Goal: Transaction & Acquisition: Purchase product/service

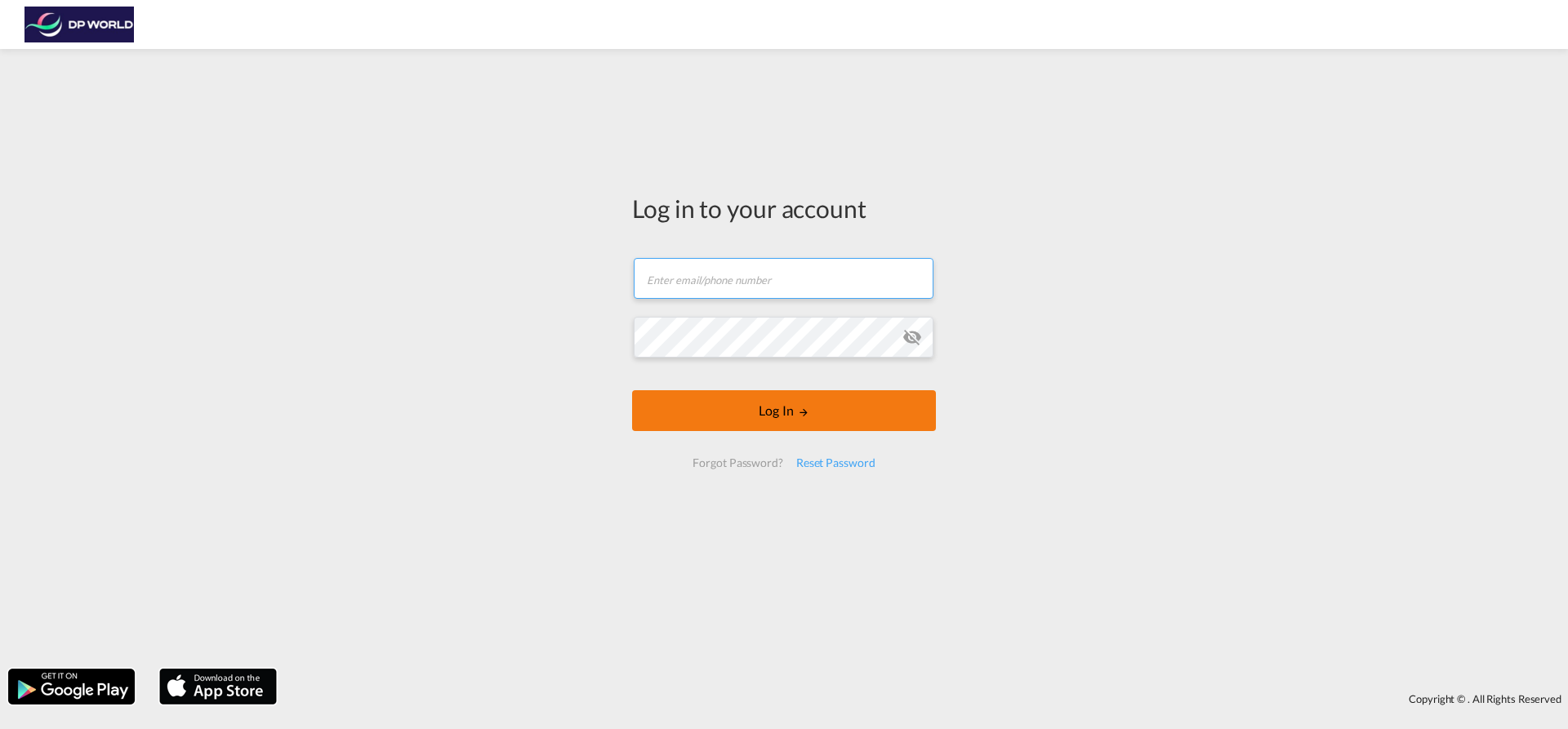
type input "[EMAIL_ADDRESS][PERSON_NAME][DOMAIN_NAME]"
click at [813, 422] on button "Log In" at bounding box center [784, 411] width 304 height 41
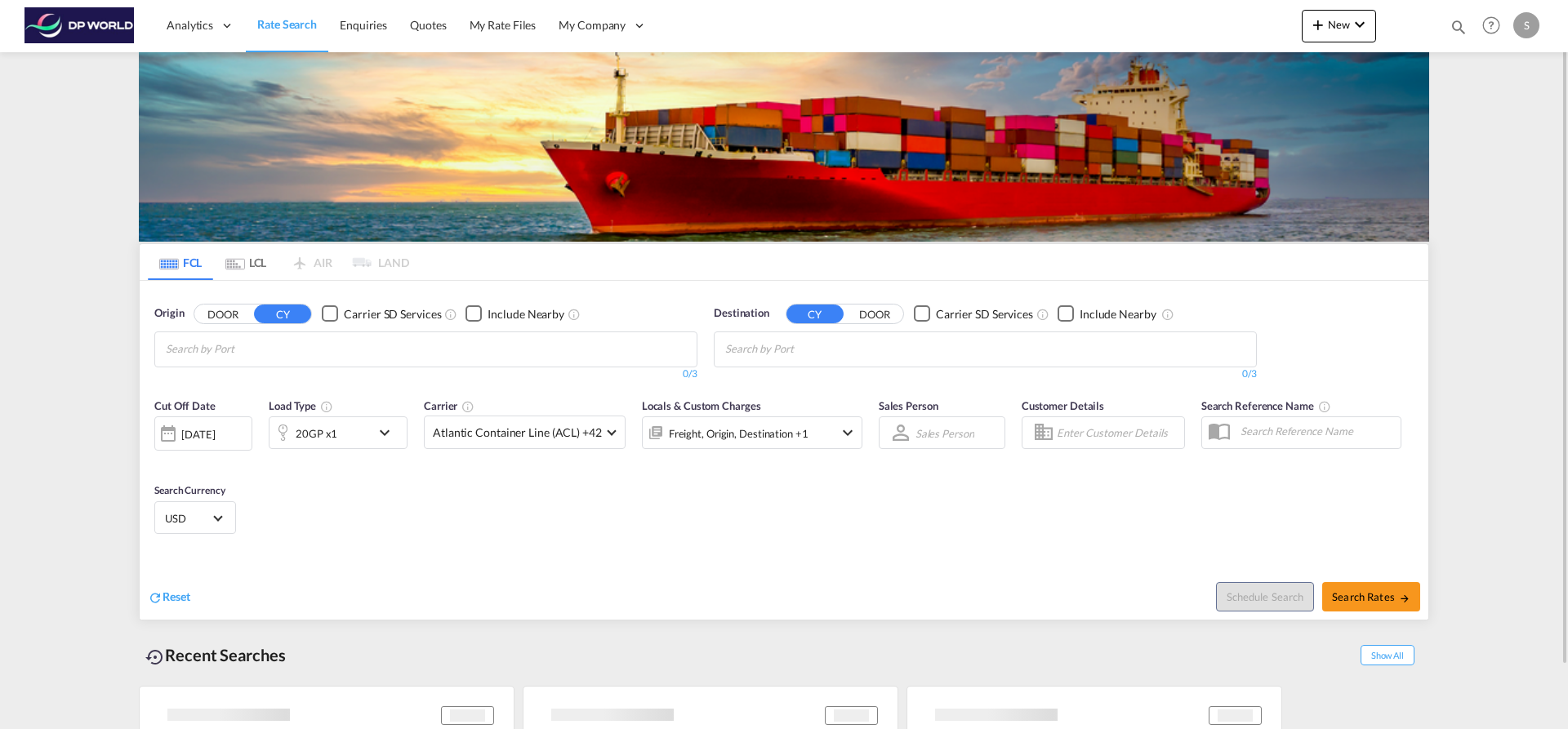
click at [332, 348] on md-chips at bounding box center [425, 350] width 542 height 34
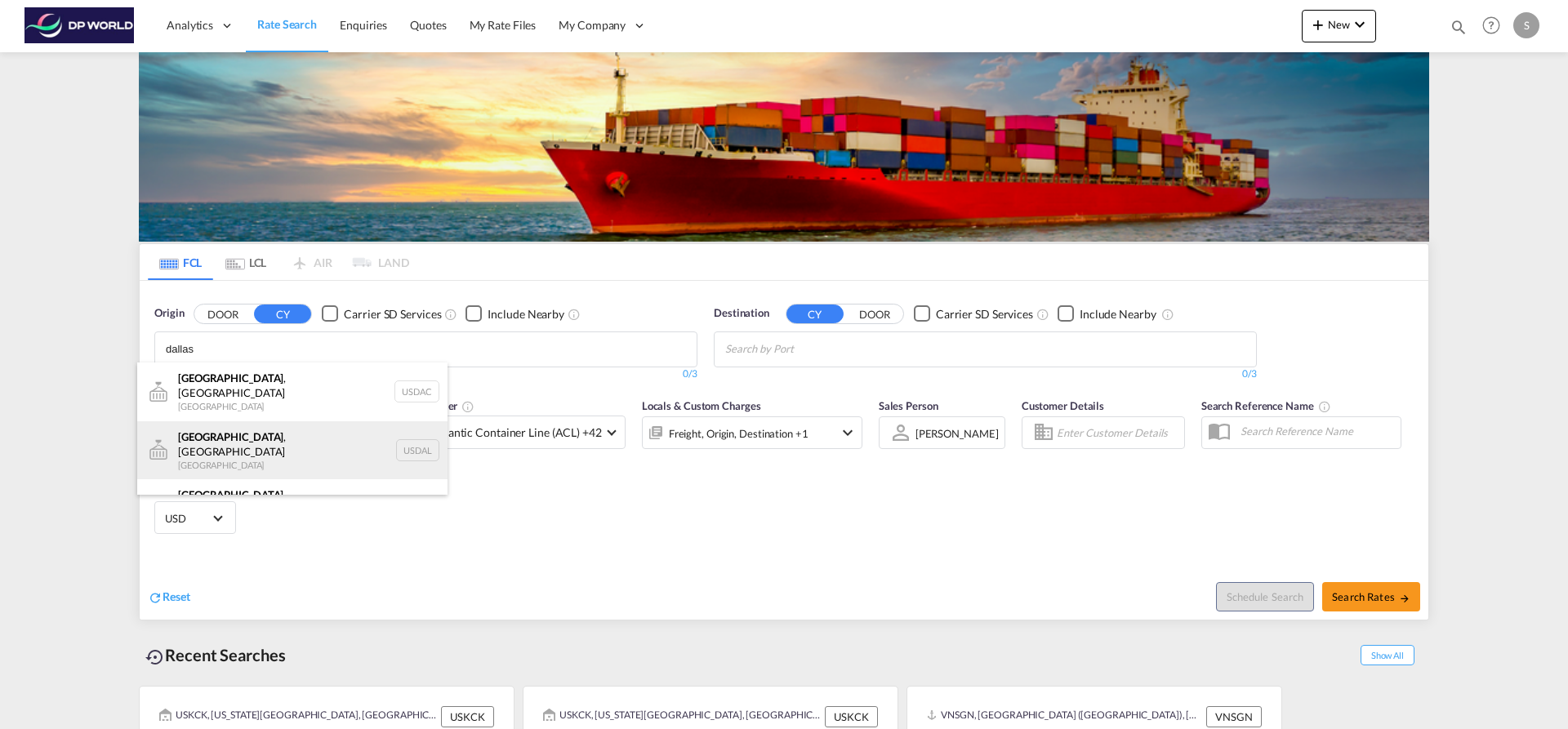
type input "dallas"
click at [317, 441] on div "Dallas , TX United States USDAL" at bounding box center [292, 451] width 311 height 59
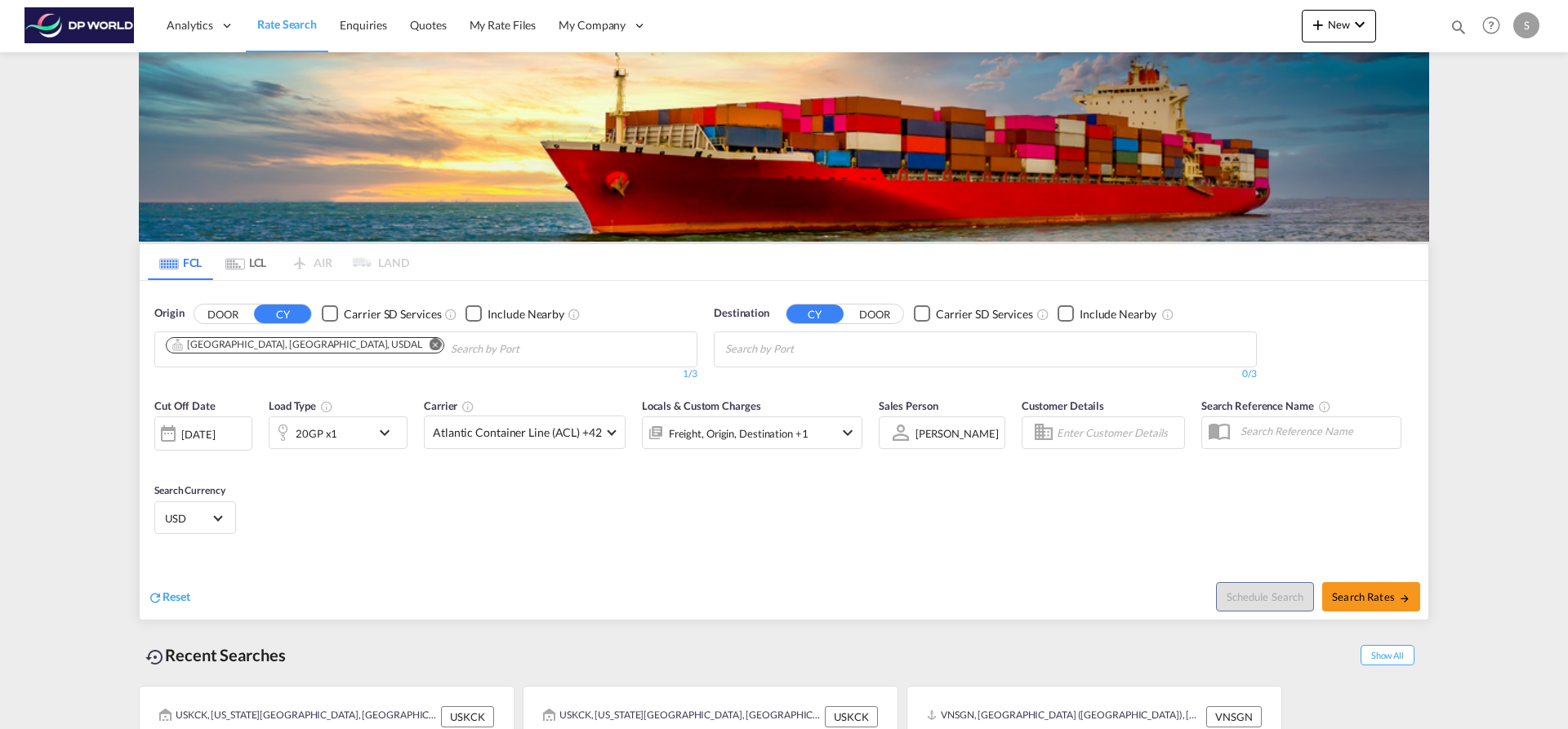
click at [430, 346] on md-icon "Remove" at bounding box center [436, 344] width 12 height 12
click at [276, 346] on input "Chips input." at bounding box center [244, 349] width 155 height 26
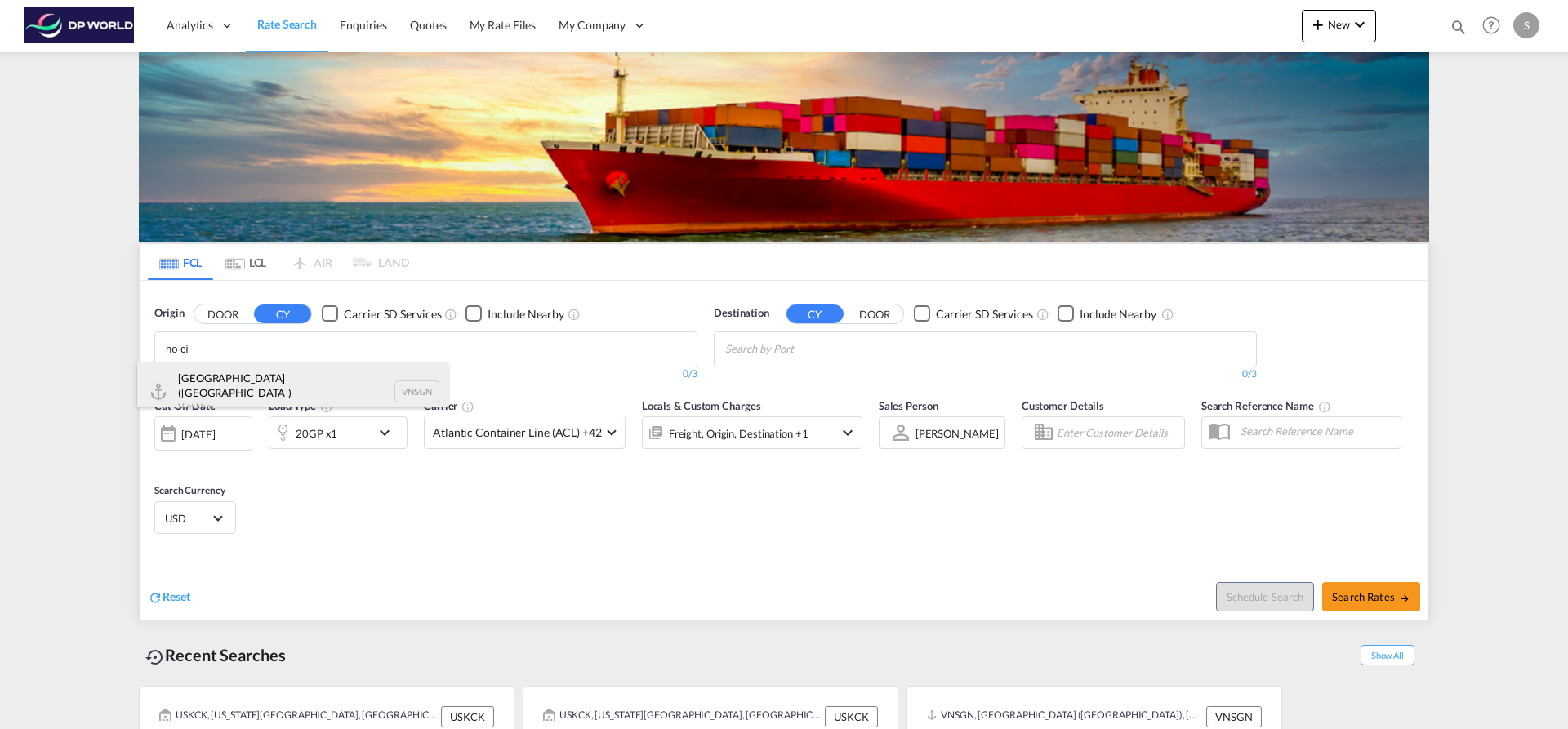
type input "ho ci"
click at [299, 380] on div "Ho Chi Minh City (Saigon) Viet Nam VNSGN" at bounding box center [292, 393] width 311 height 59
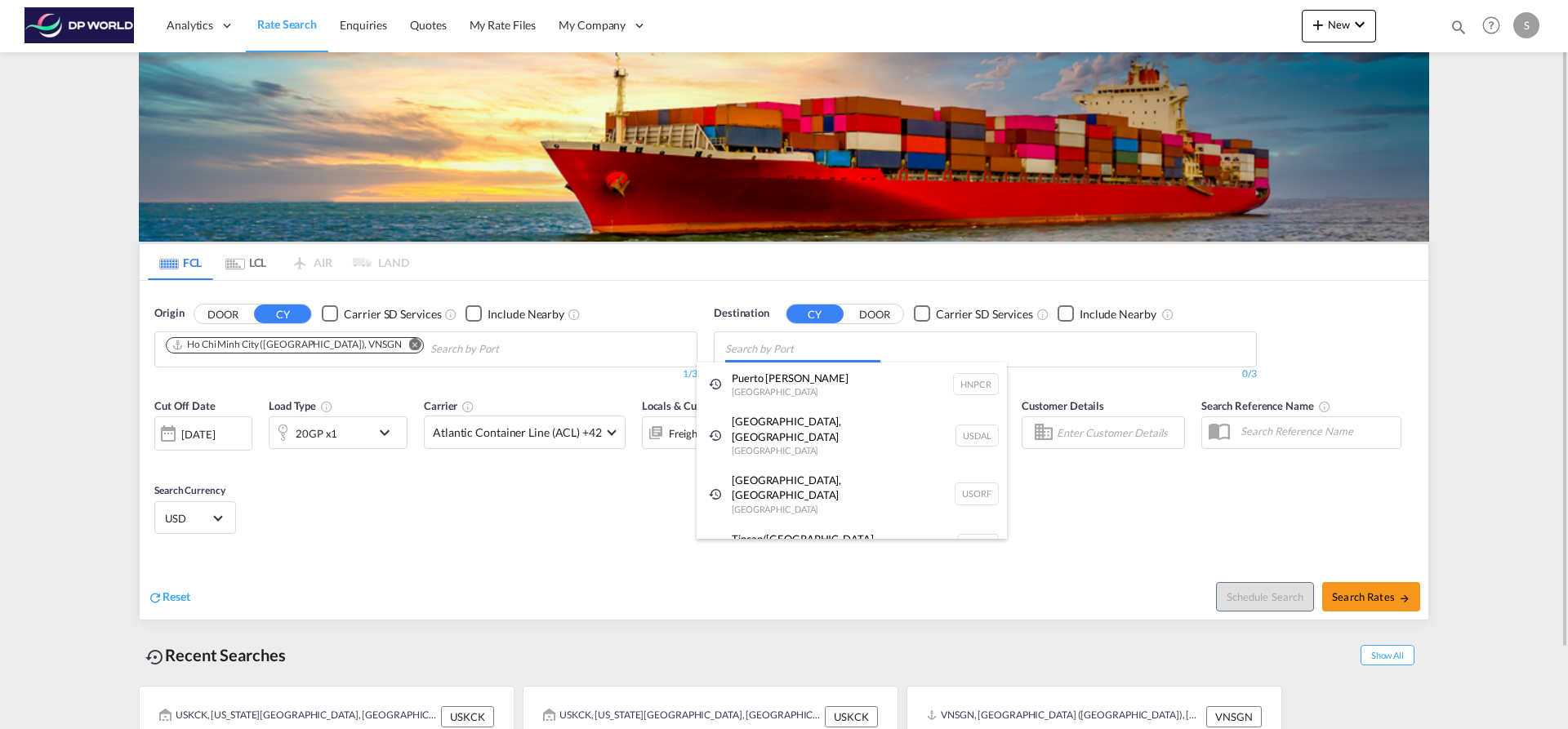
click at [871, 348] on body "Analytics Dashboard Rate Search Enquiries Quotes My Rate Files My Company" at bounding box center [784, 364] width 1568 height 729
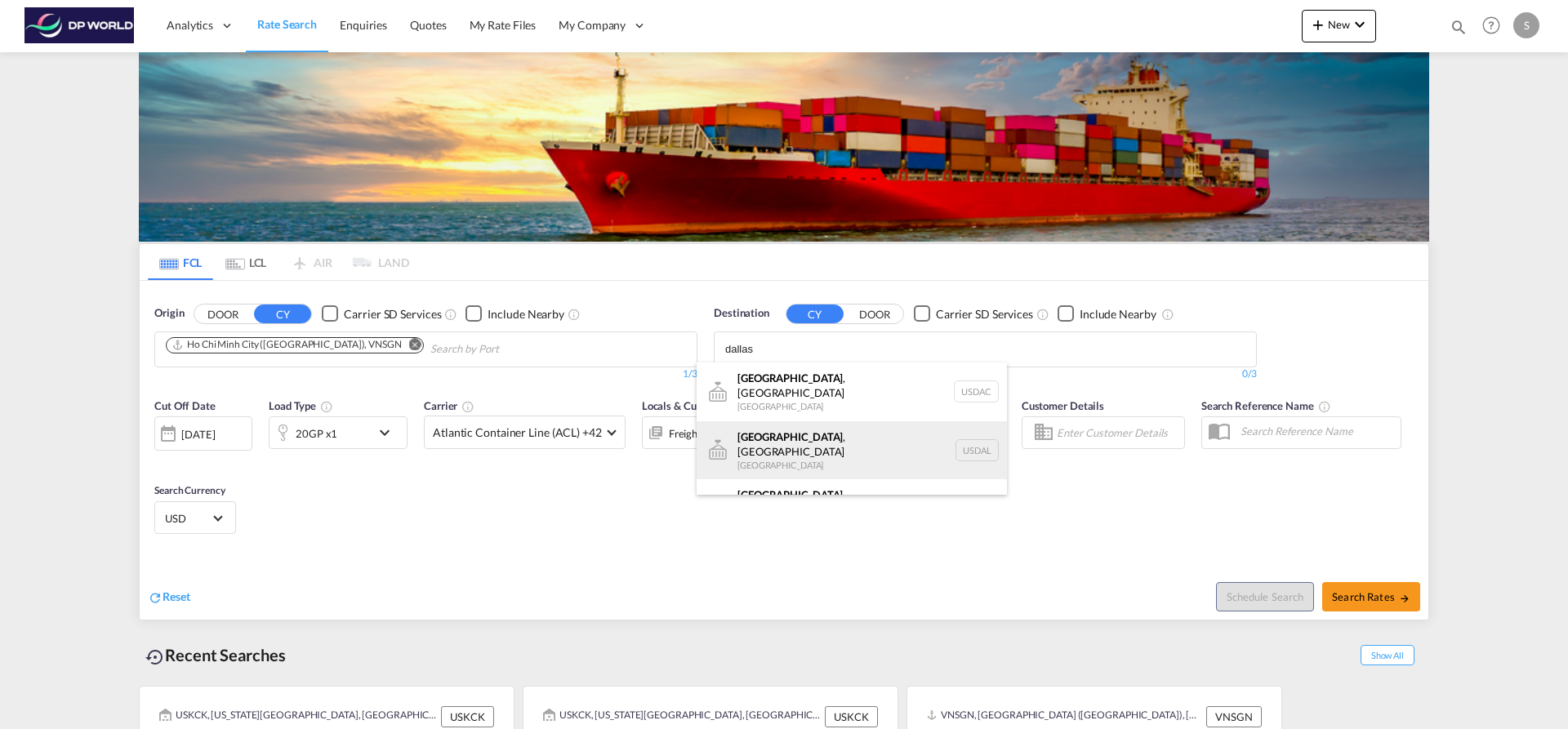
type input "dallas"
click at [869, 434] on div "Dallas , TX United States USDAL" at bounding box center [851, 451] width 311 height 59
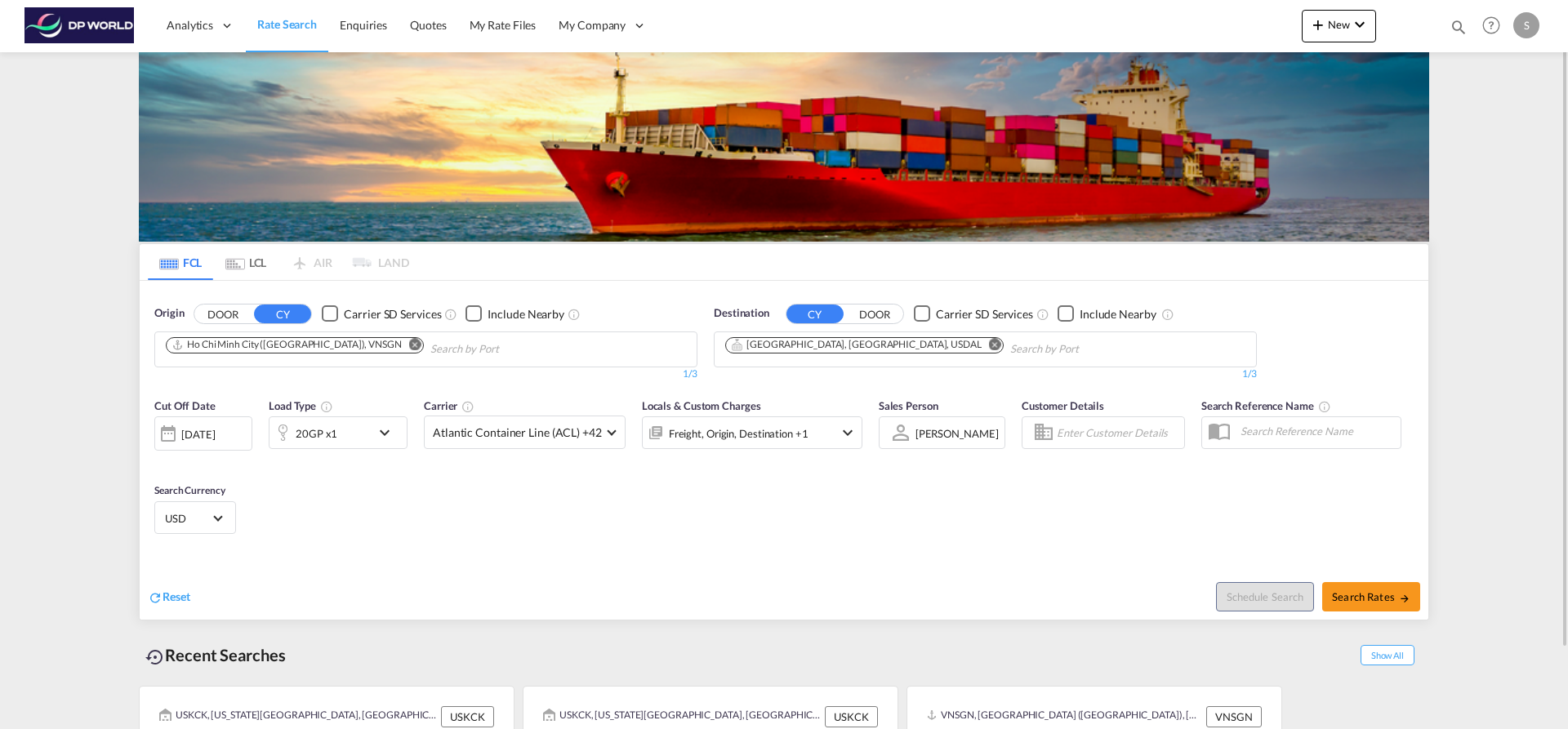
click at [363, 424] on div "20GP x1" at bounding box center [320, 433] width 101 height 32
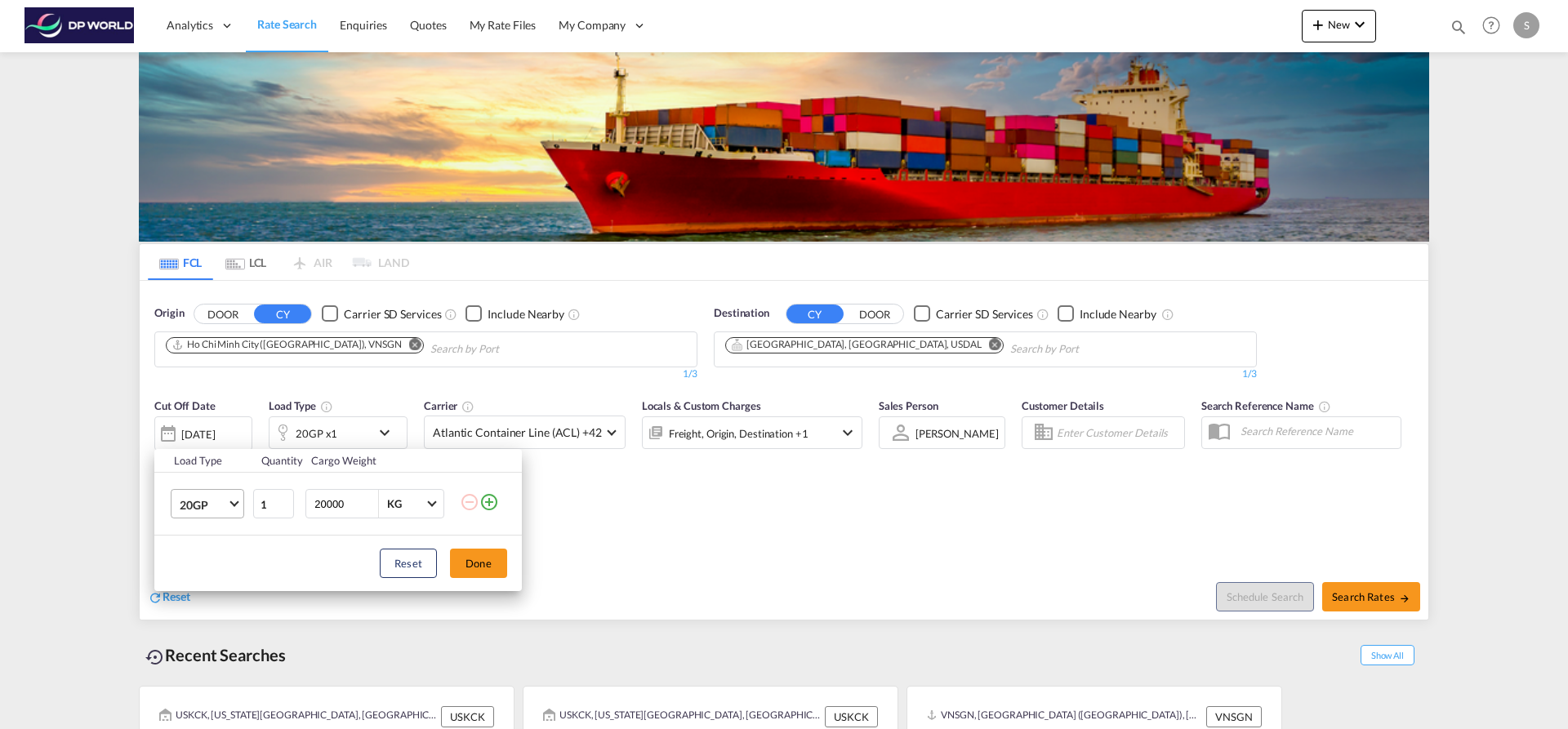
click at [237, 496] on md-select-value "20GP" at bounding box center [210, 504] width 65 height 28
click at [222, 576] on md-option "40HC" at bounding box center [222, 583] width 111 height 39
click at [483, 566] on button "Done" at bounding box center [479, 563] width 57 height 30
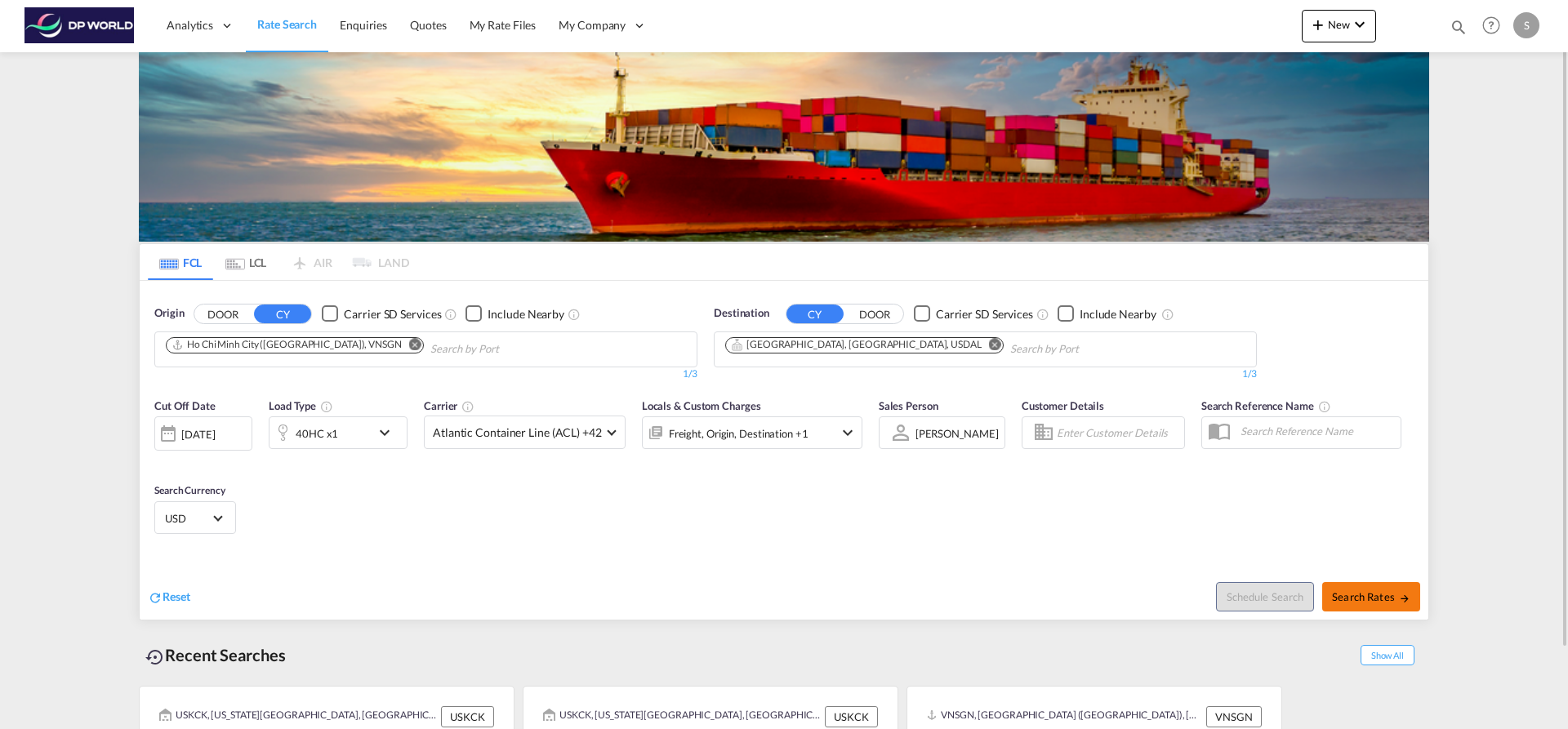
click at [1342, 591] on span "Search Rates" at bounding box center [1371, 597] width 78 height 13
type input "VNSGN to USDAL / 24 Sep 2025"
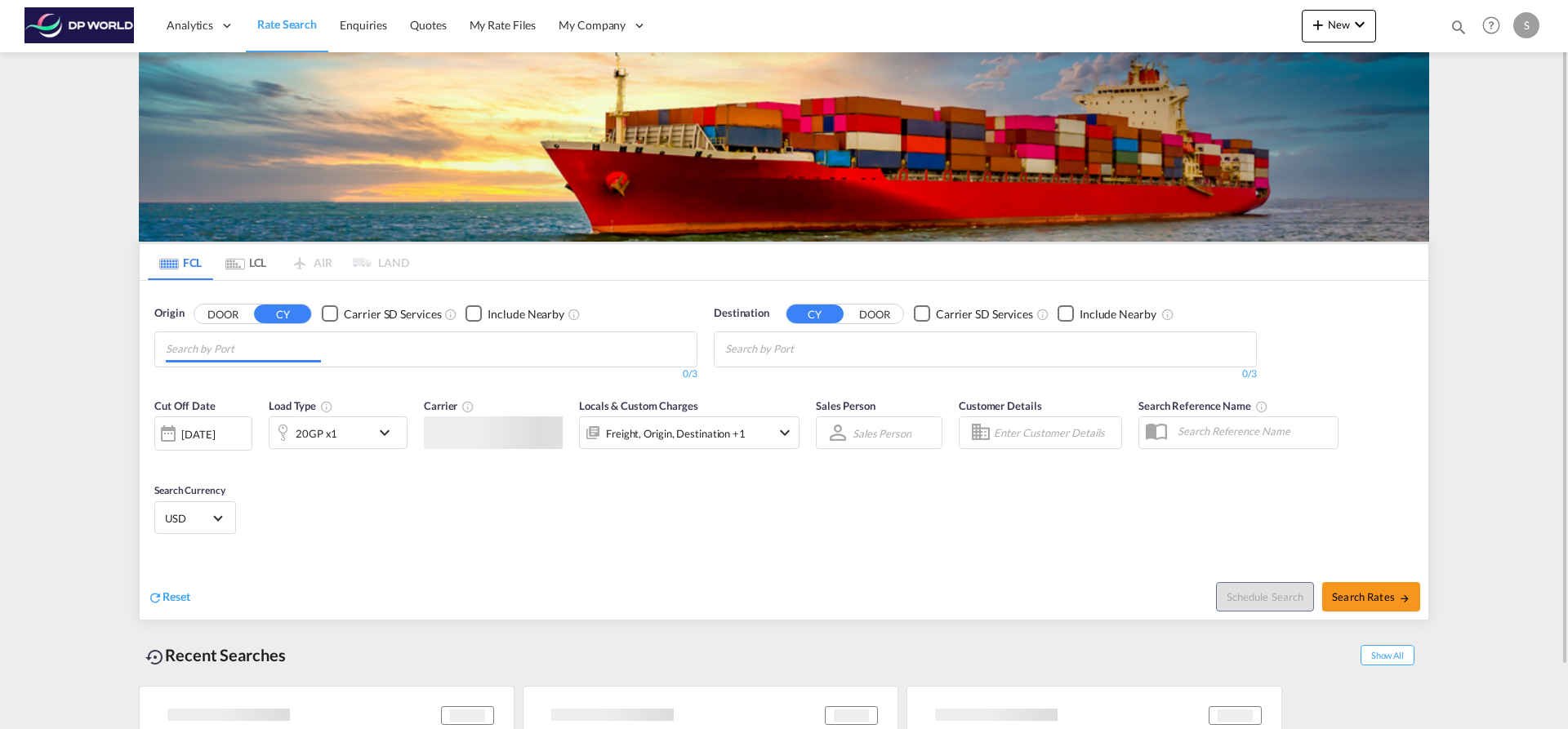
click at [465, 353] on md-chips at bounding box center [425, 350] width 542 height 34
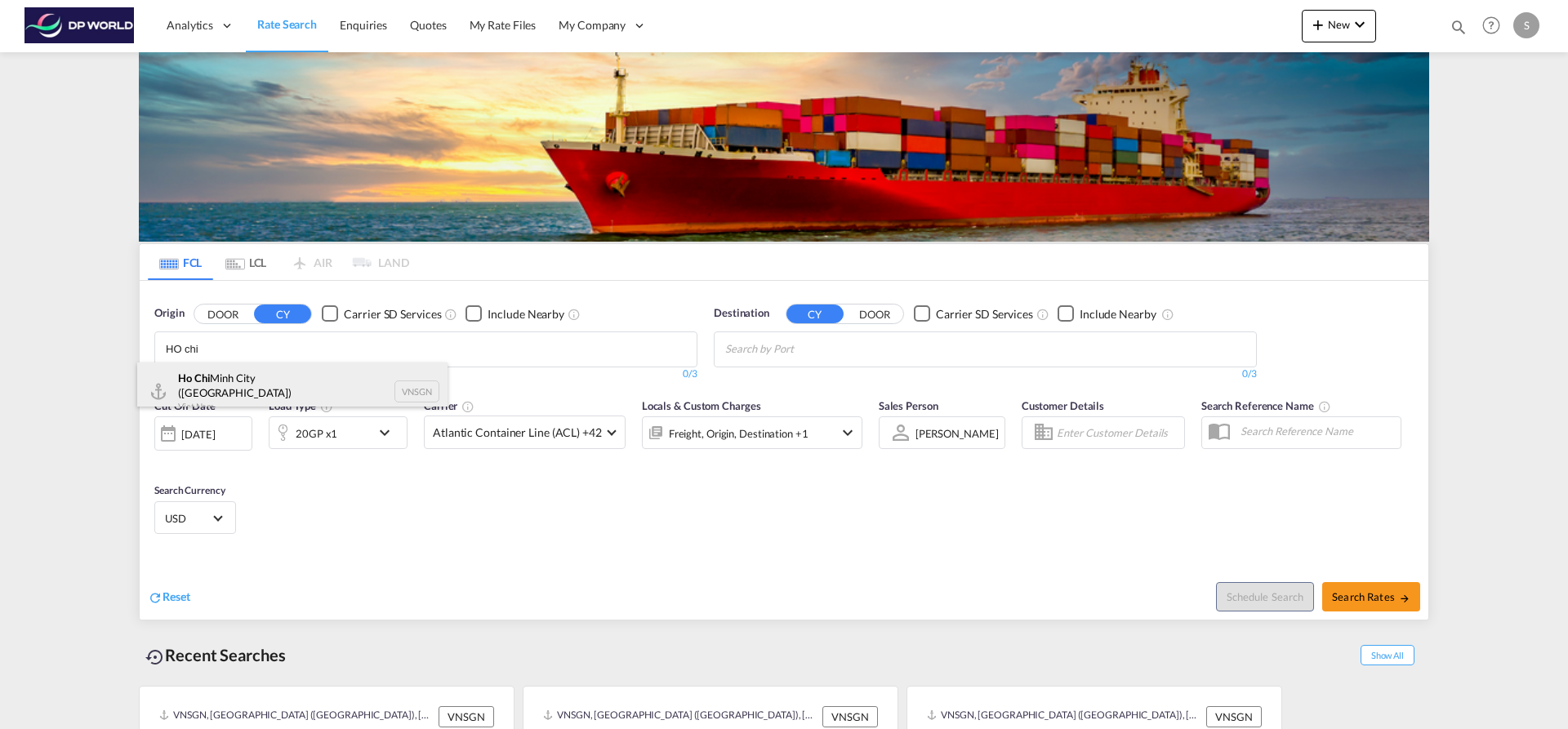
type input "HO chi"
drag, startPoint x: 332, startPoint y: 397, endPoint x: 624, endPoint y: 382, distance: 292.4
click at [333, 397] on div "Ho Chi Minh City ([GEOGRAPHIC_DATA]) Viet Nam VNSGN" at bounding box center [292, 393] width 311 height 59
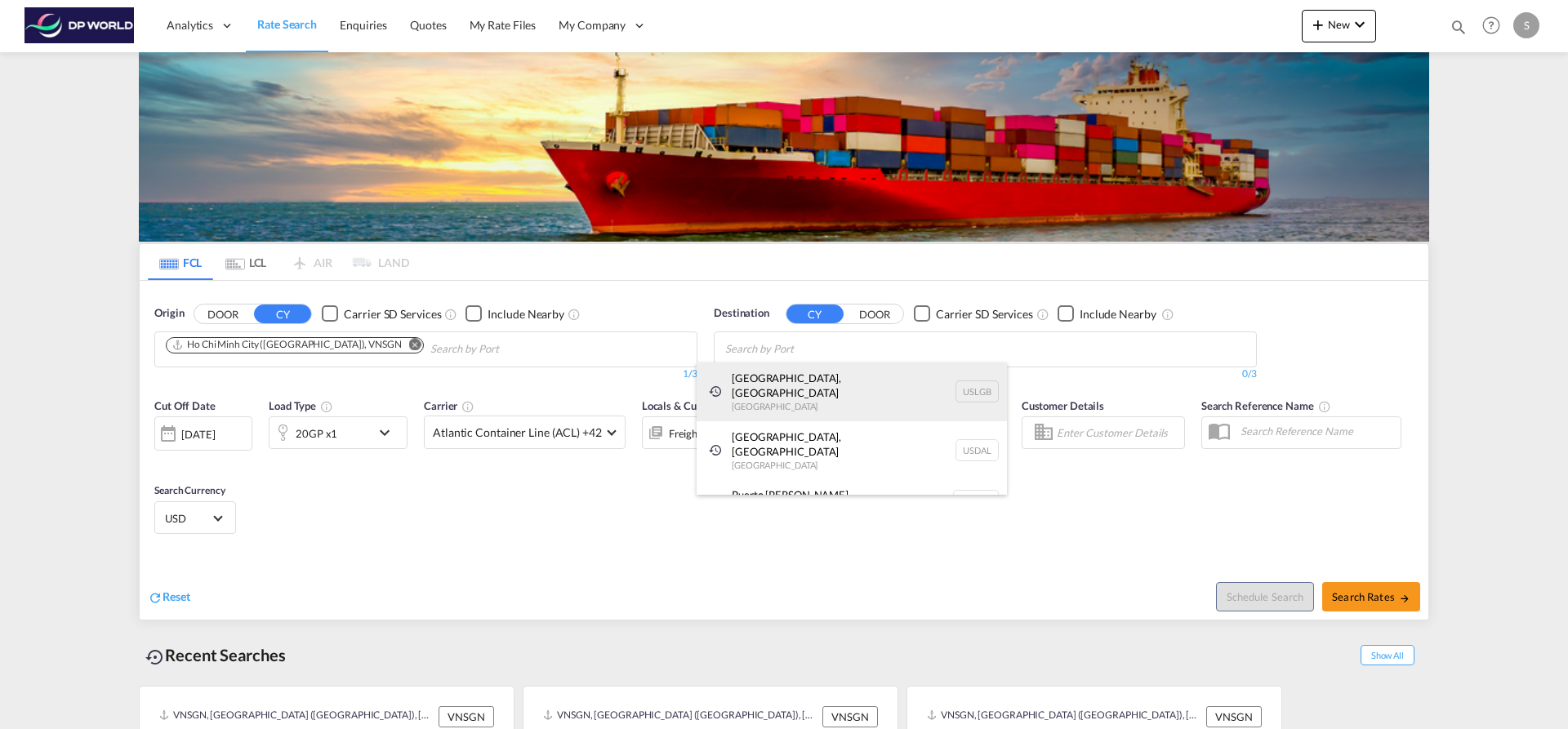
click at [794, 385] on div "[GEOGRAPHIC_DATA], [GEOGRAPHIC_DATA] [GEOGRAPHIC_DATA] USLGB" at bounding box center [851, 393] width 311 height 59
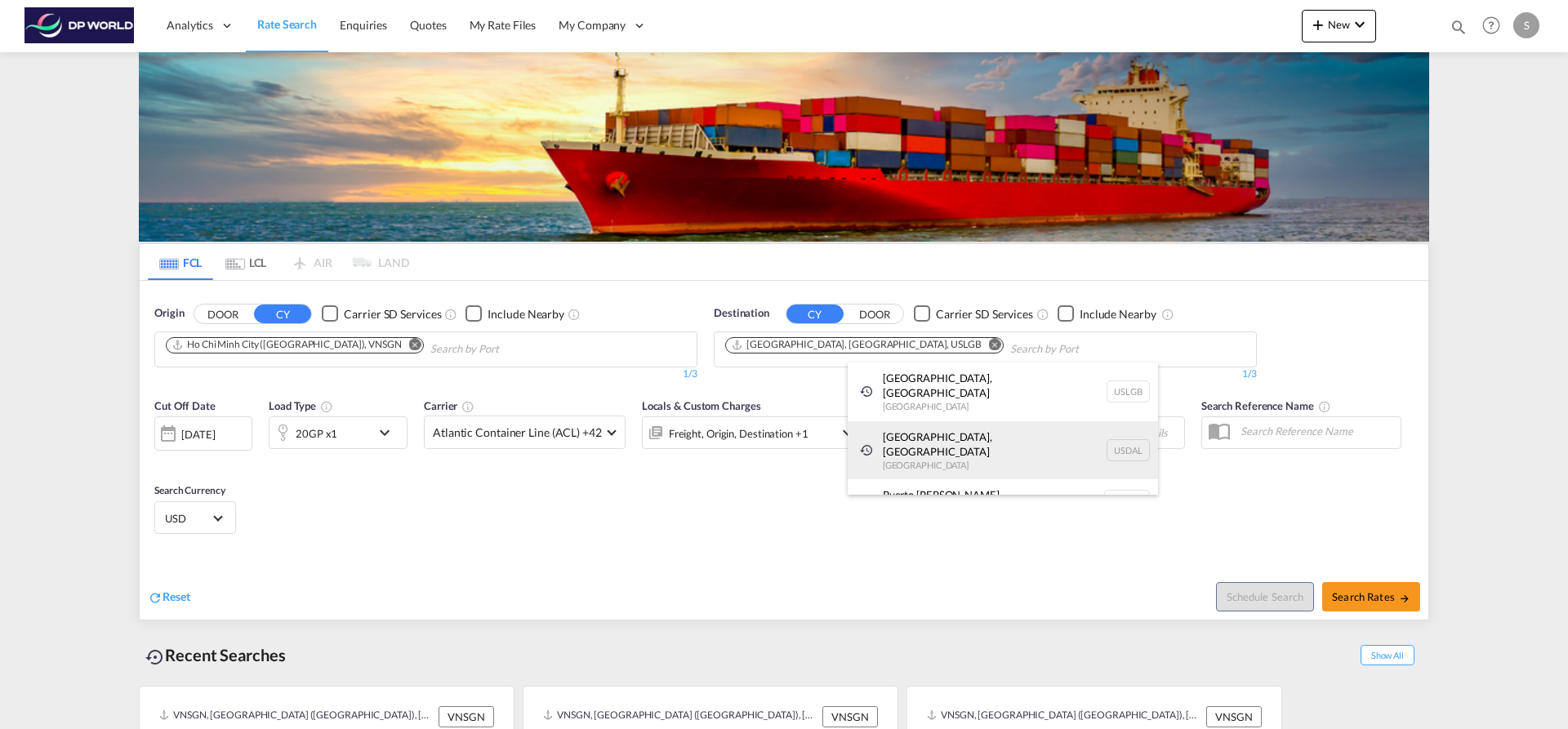
click at [931, 424] on div "[GEOGRAPHIC_DATA], [GEOGRAPHIC_DATA] [GEOGRAPHIC_DATA] USDAL" at bounding box center [1002, 451] width 311 height 59
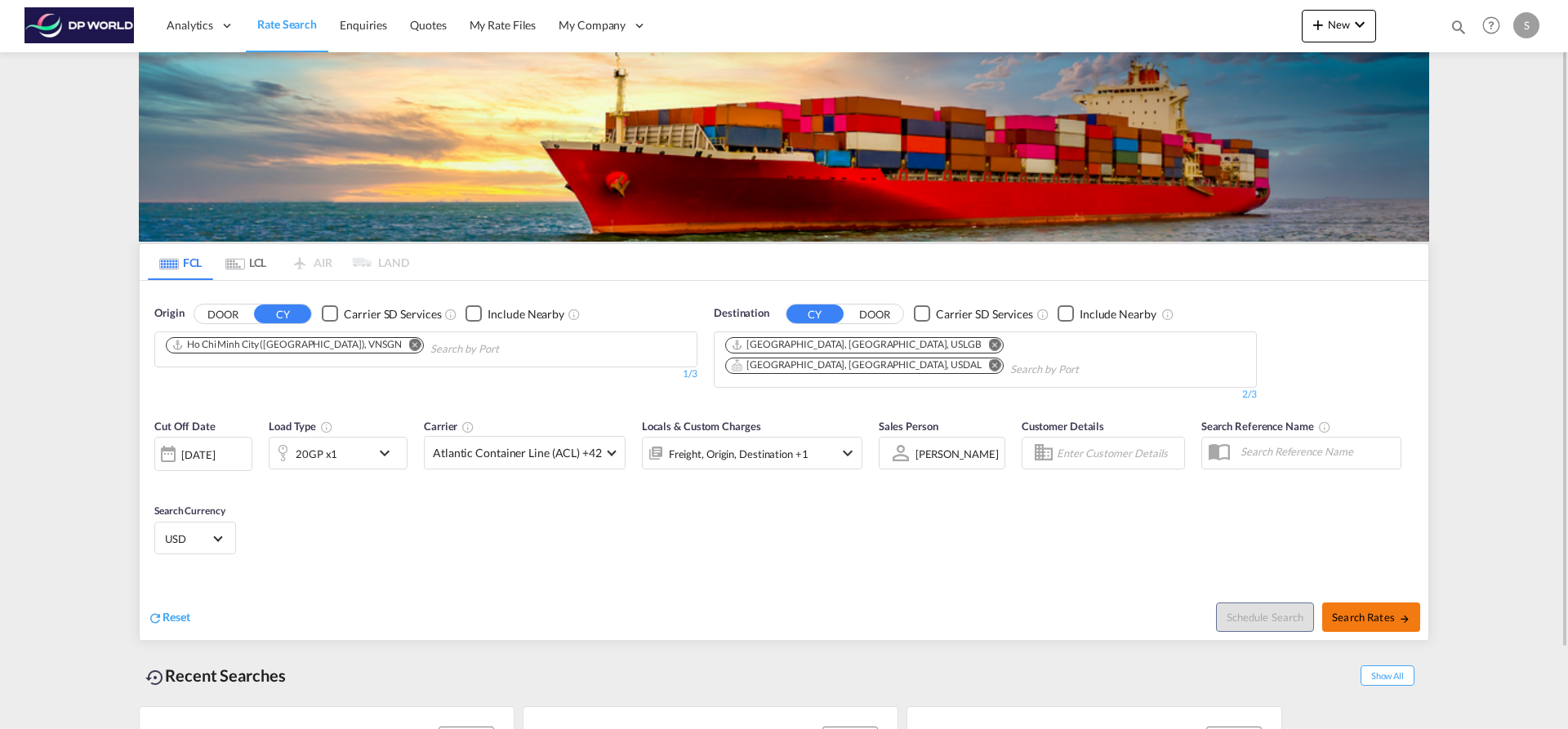
click at [1377, 611] on span "Search Rates" at bounding box center [1371, 617] width 78 height 13
type input "VNSGN to USLGB,USDAL / [DATE]"
